Goal: Task Accomplishment & Management: Complete application form

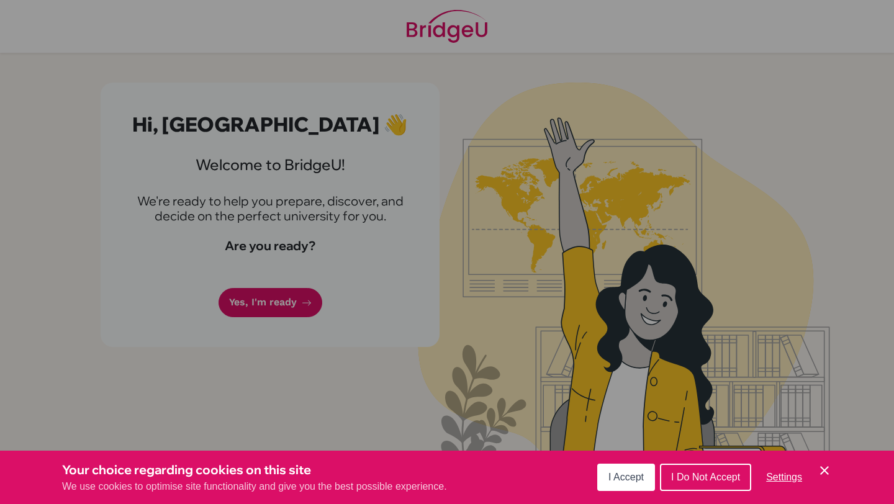
click at [639, 469] on button "I Accept" at bounding box center [626, 477] width 58 height 27
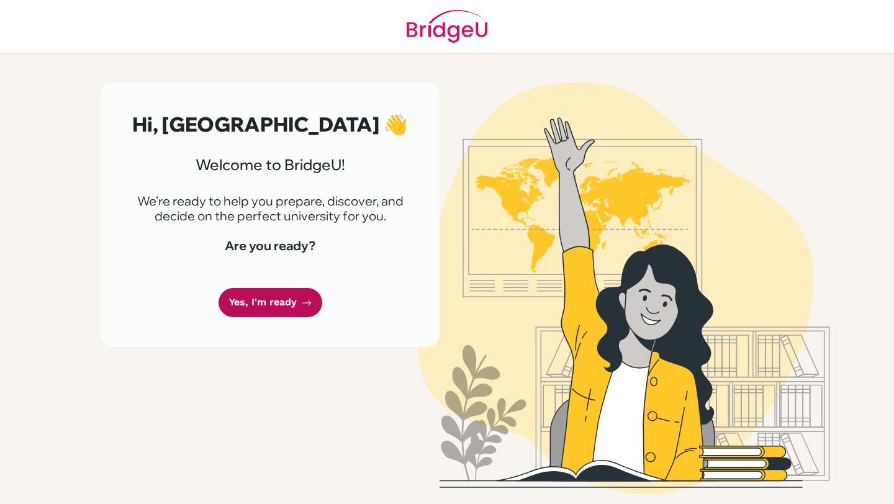
click at [284, 304] on link "Yes, I'm ready" at bounding box center [271, 302] width 104 height 29
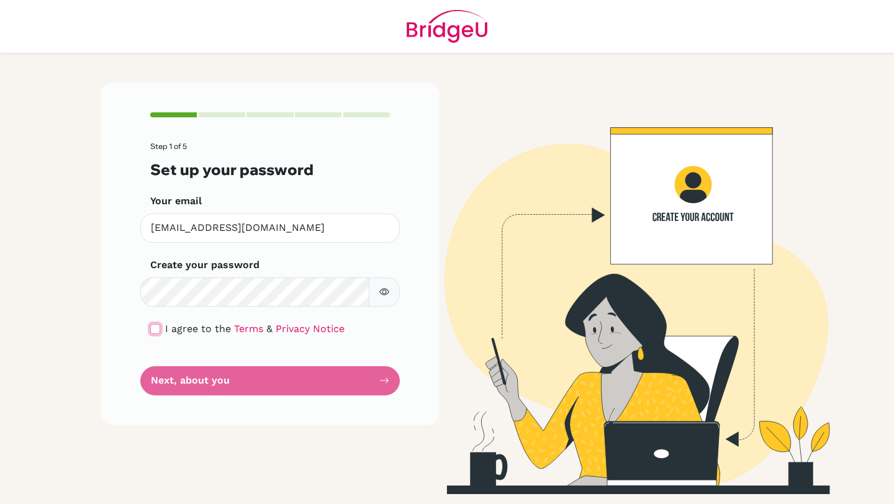
click at [152, 331] on input "checkbox" at bounding box center [155, 329] width 10 height 10
checkbox input "true"
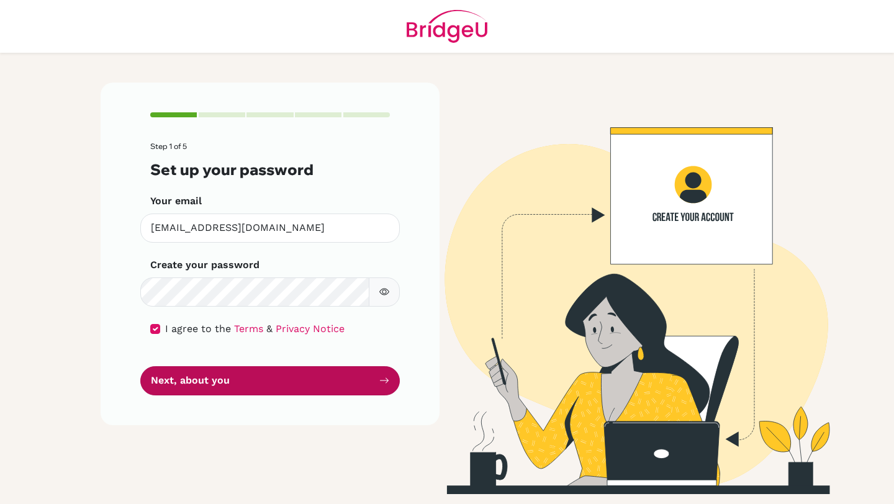
click at [206, 377] on button "Next, about you" at bounding box center [270, 380] width 260 height 29
